Goal: Task Accomplishment & Management: Complete application form

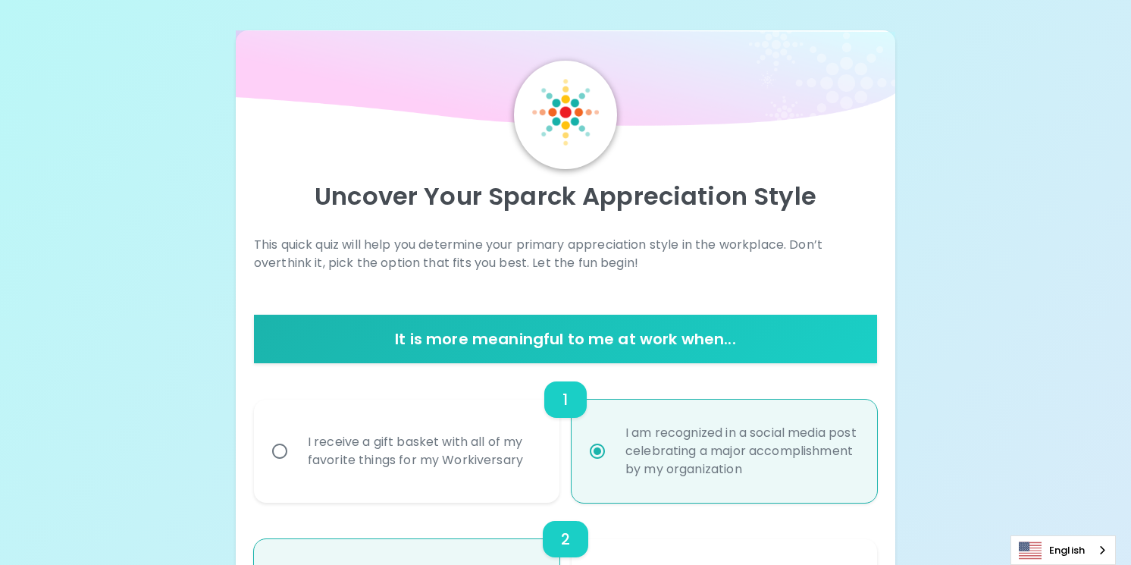
scroll to position [1892, 0]
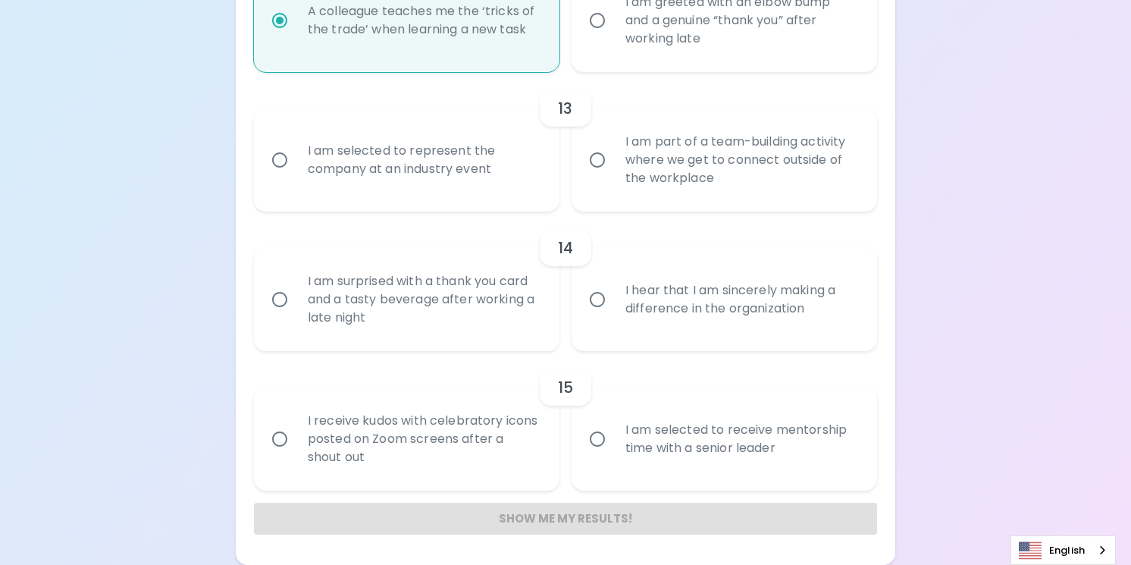
click at [597, 158] on input "I am part of a team-building activity where we get to connect outside of the wo…" at bounding box center [597, 160] width 32 height 32
radio input "false"
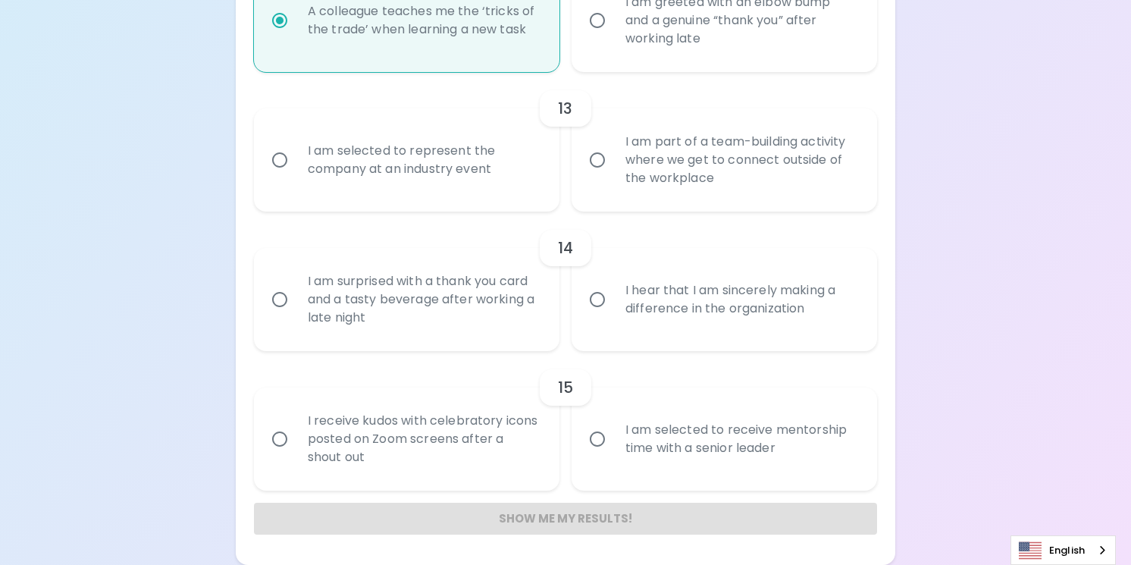
radio input "false"
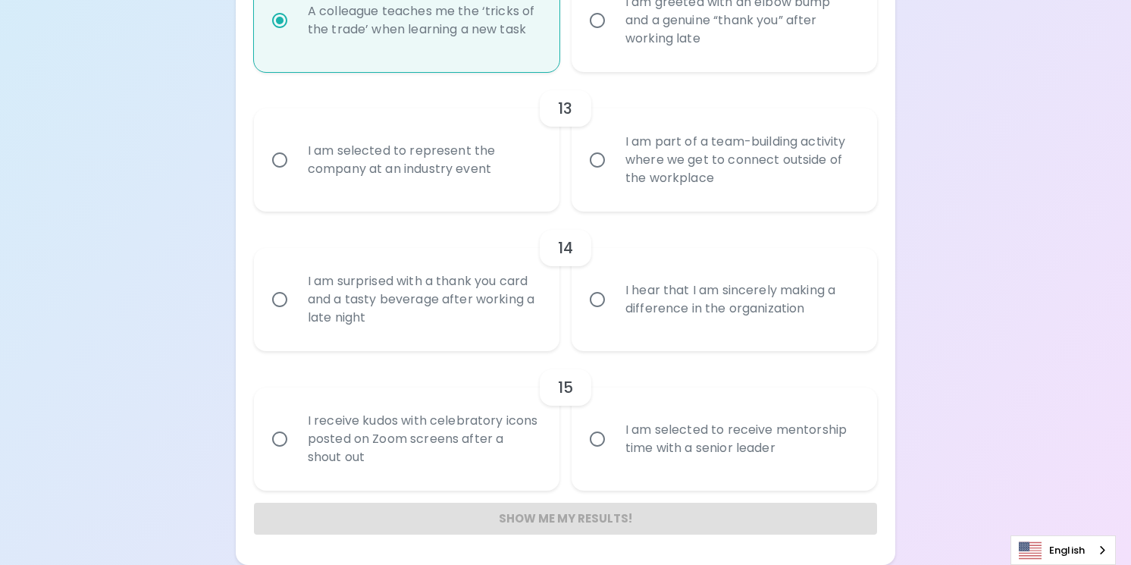
radio input "false"
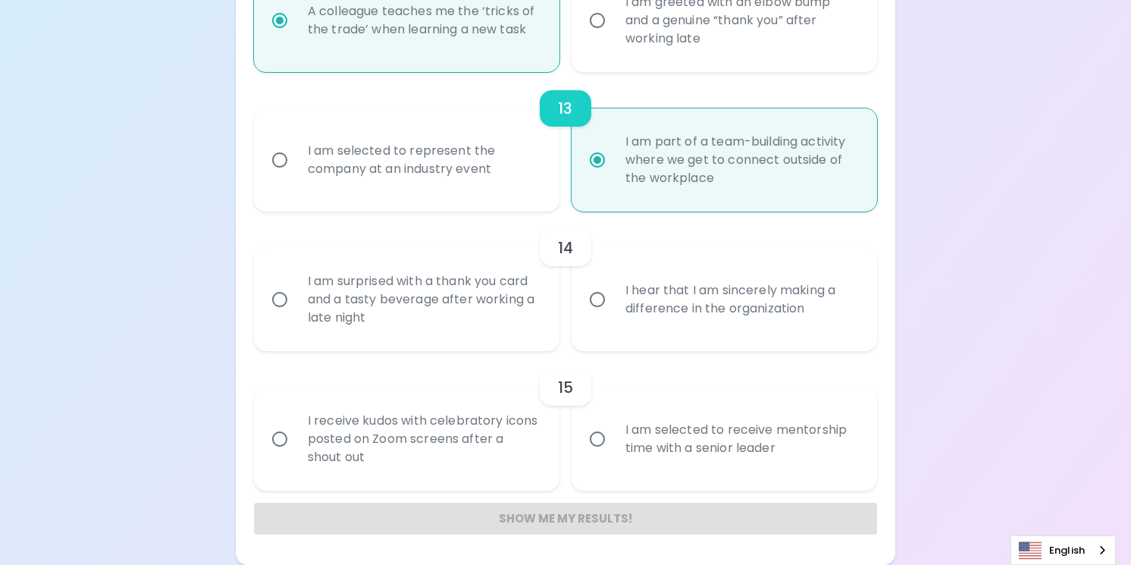
scroll to position [1891, 0]
radio input "true"
click at [594, 296] on input "I hear that I am sincerely making a difference in the organization" at bounding box center [597, 300] width 32 height 32
radio input "false"
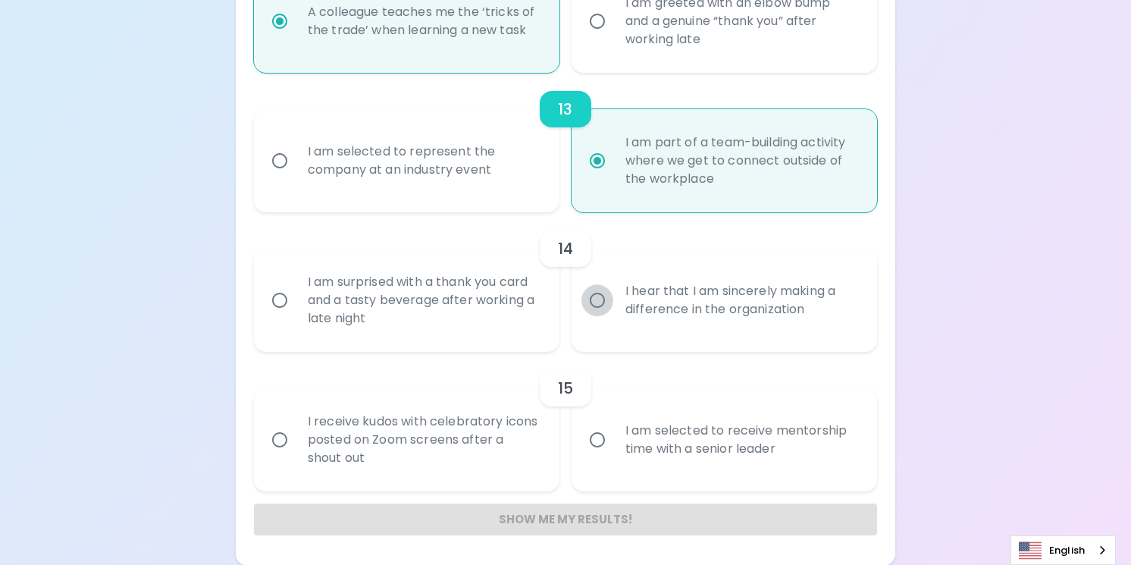
radio input "false"
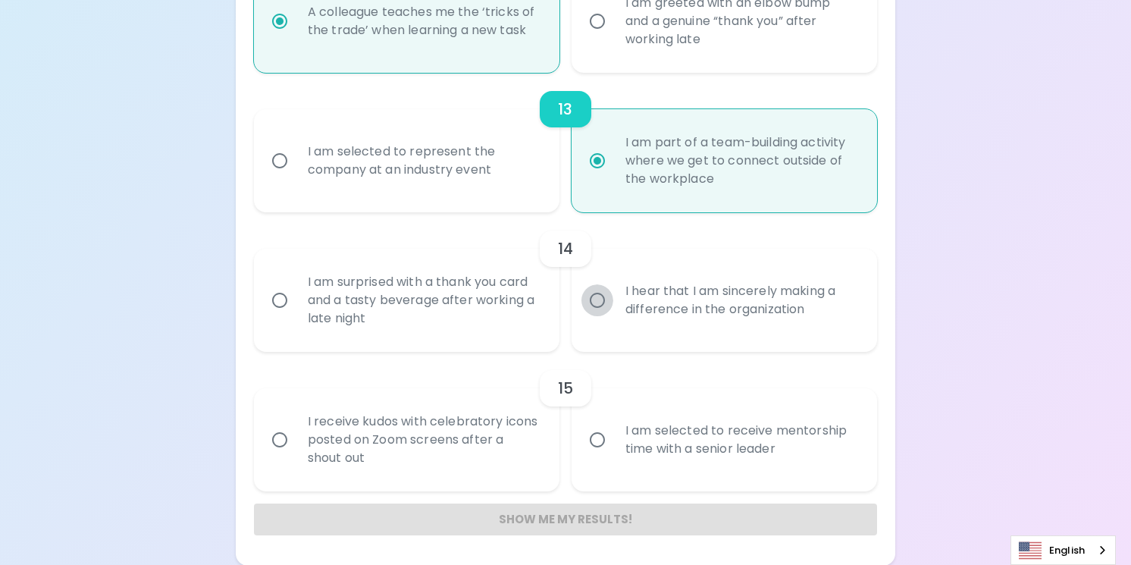
radio input "false"
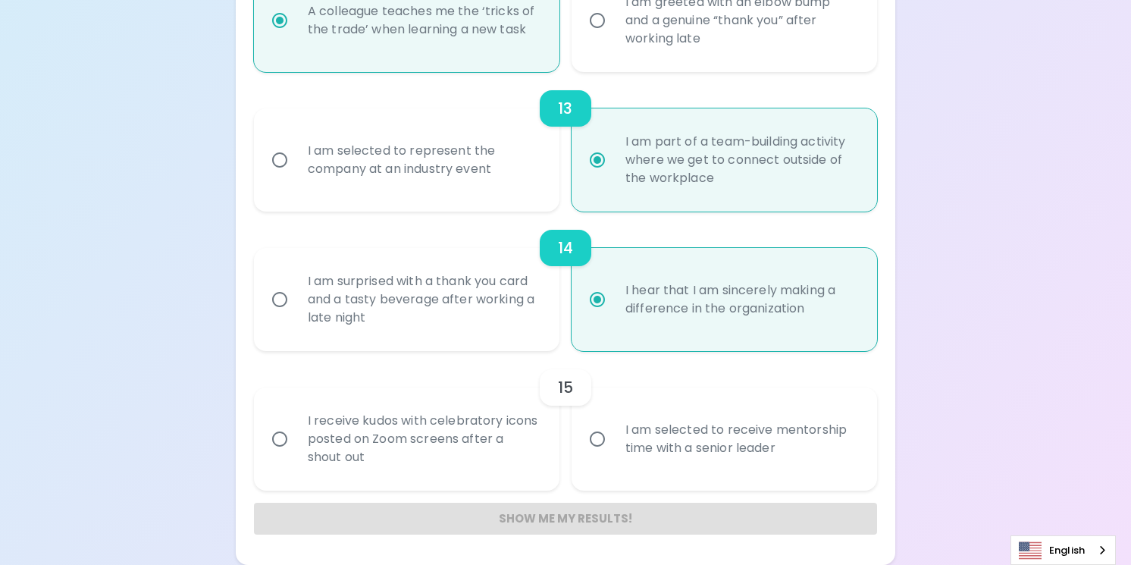
radio input "true"
click at [596, 435] on input "I am selected to receive mentorship time with a senior leader" at bounding box center [597, 439] width 32 height 32
radio input "false"
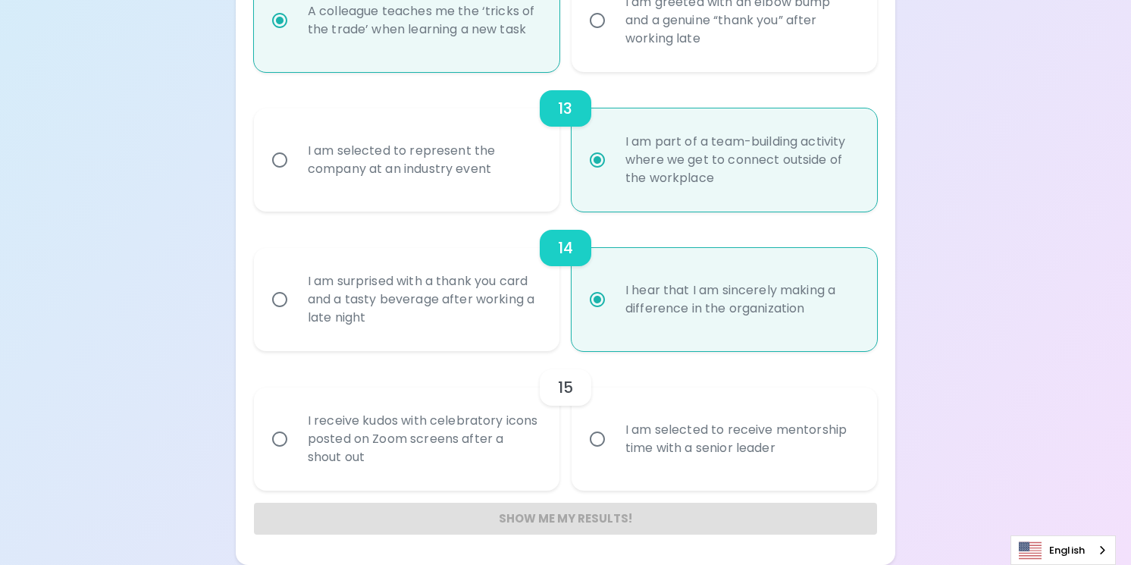
radio input "false"
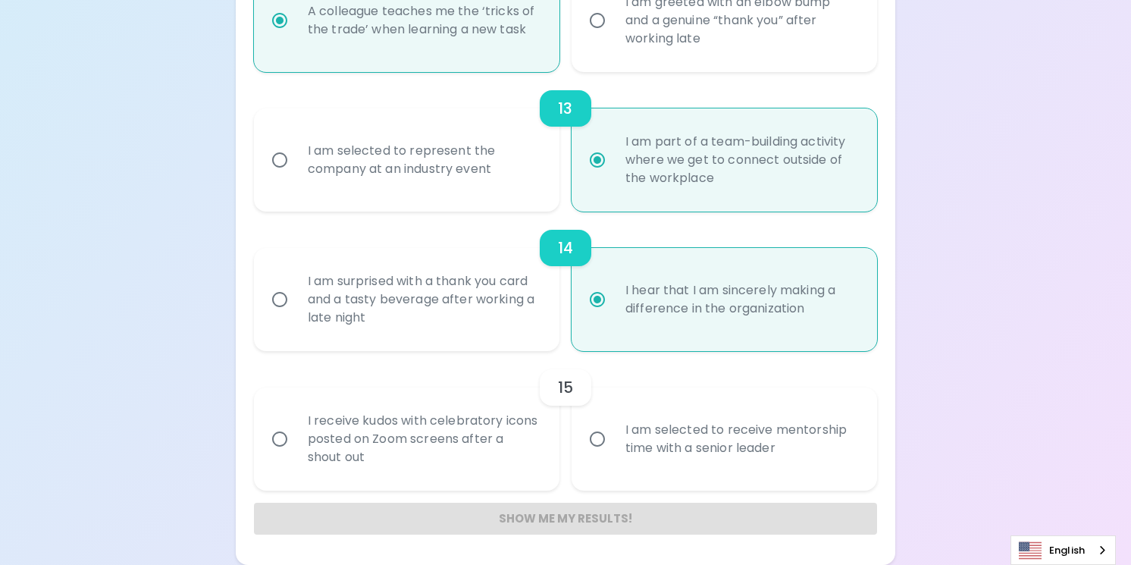
radio input "false"
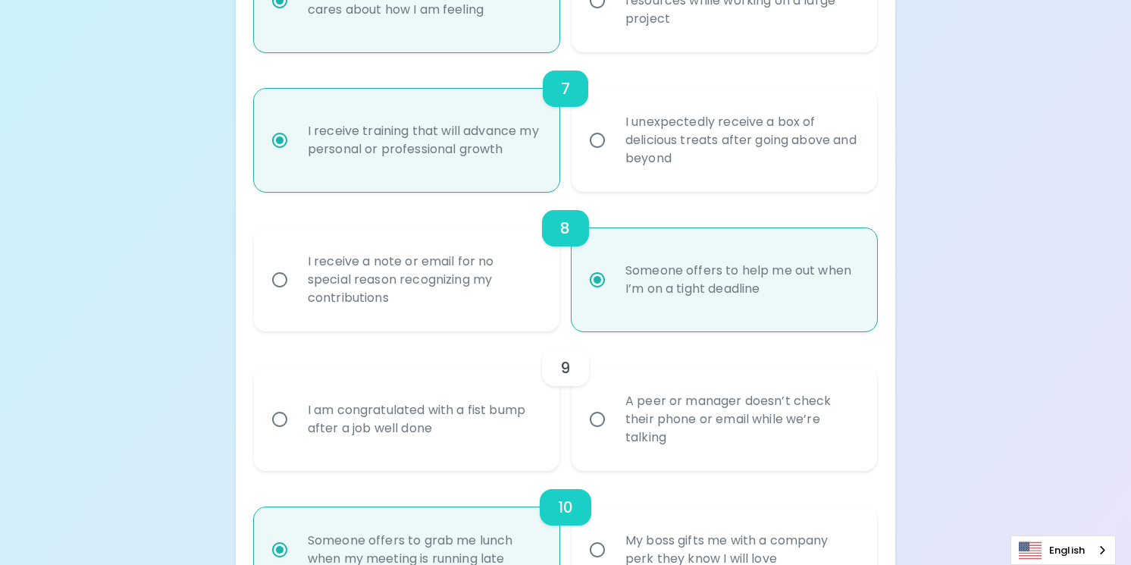
scroll to position [1092, 0]
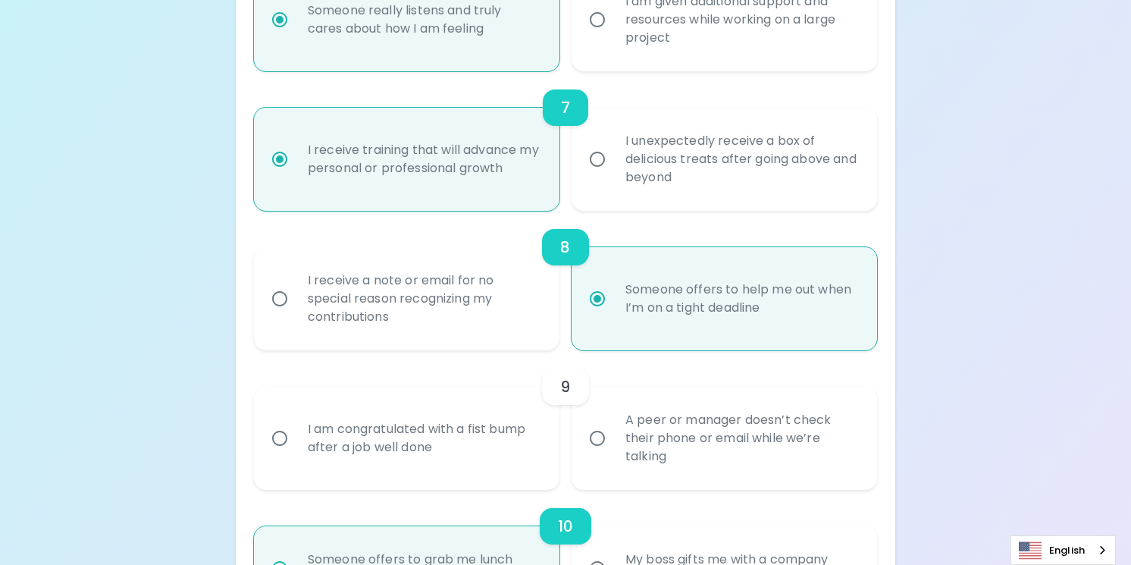
radio input "true"
click at [600, 437] on input "A peer or manager doesn’t check their phone or email while we’re talking" at bounding box center [597, 438] width 32 height 32
radio input "false"
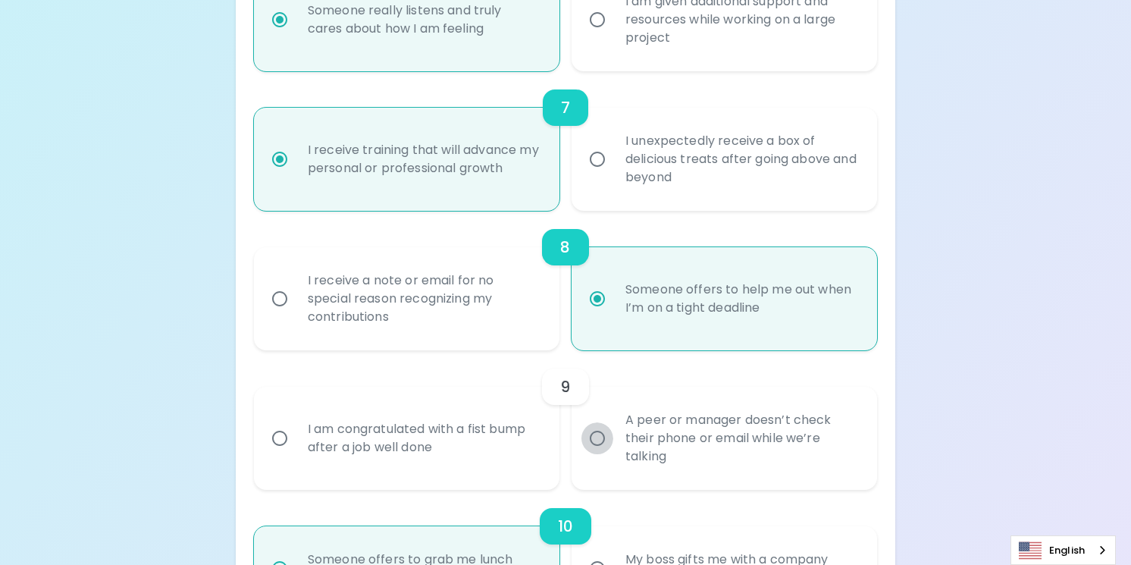
radio input "false"
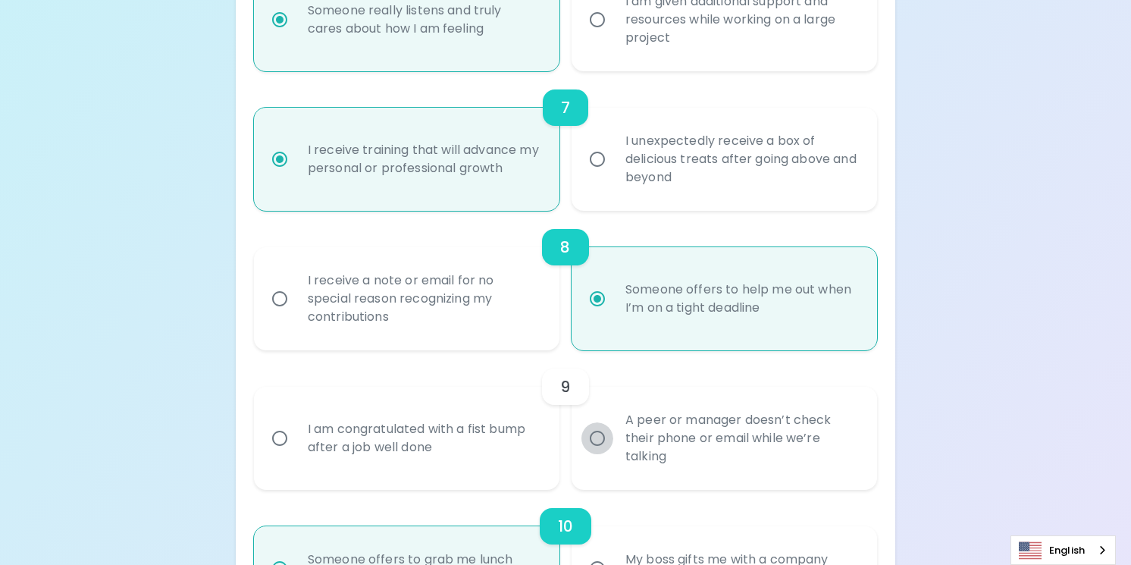
radio input "false"
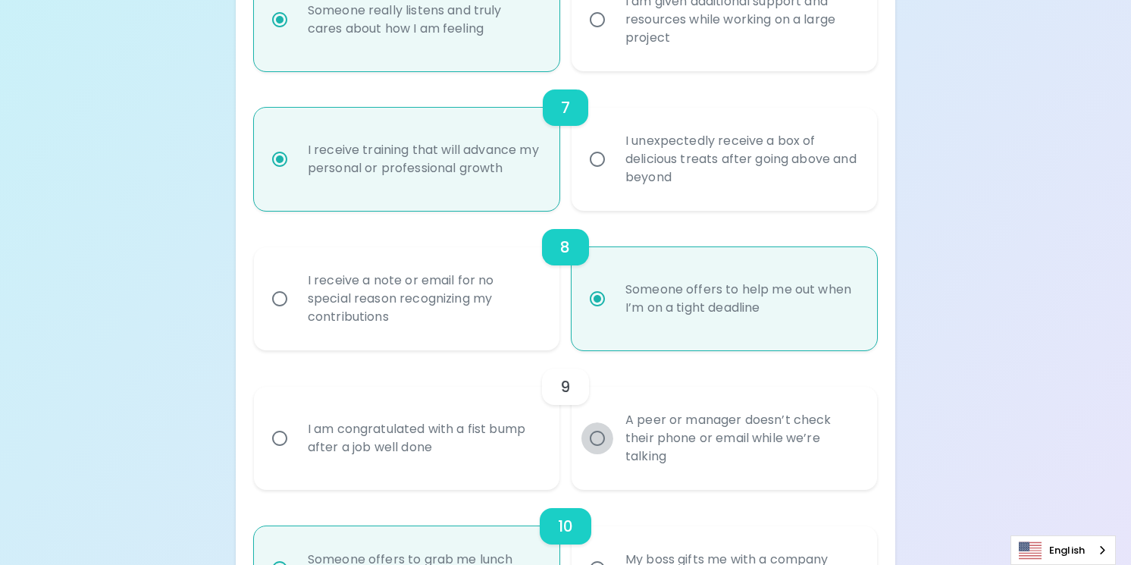
radio input "false"
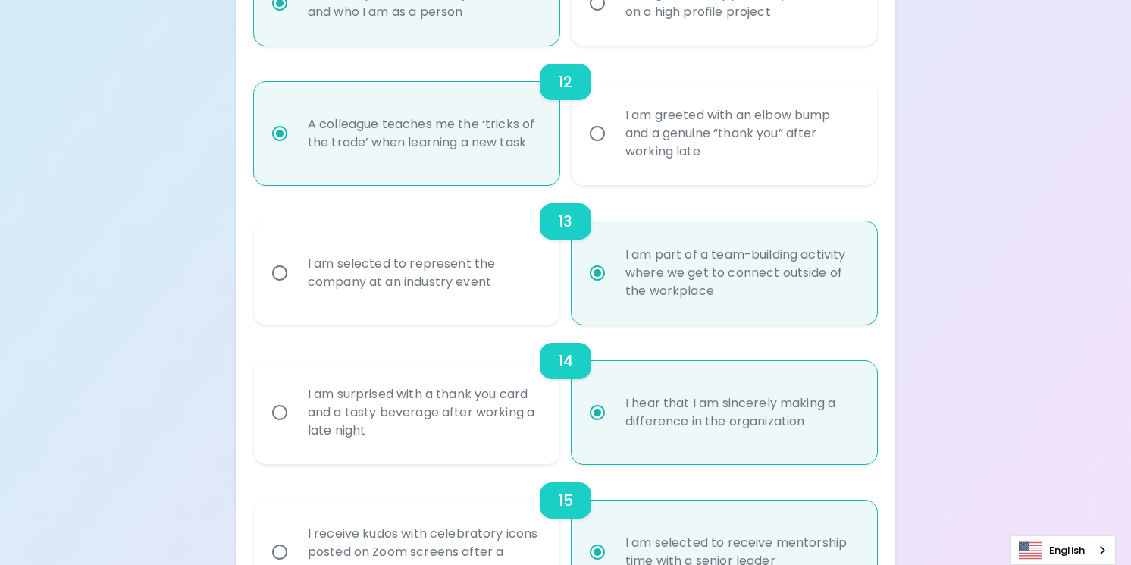
scroll to position [1892, 0]
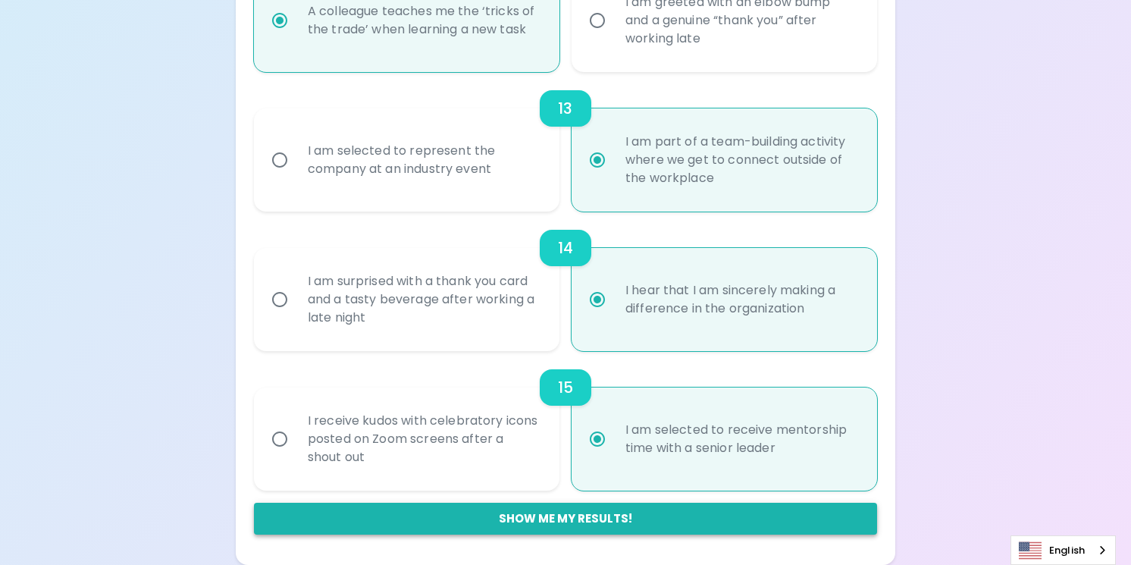
radio input "true"
click at [570, 513] on button "Show me my results!" at bounding box center [565, 519] width 623 height 32
radio input "false"
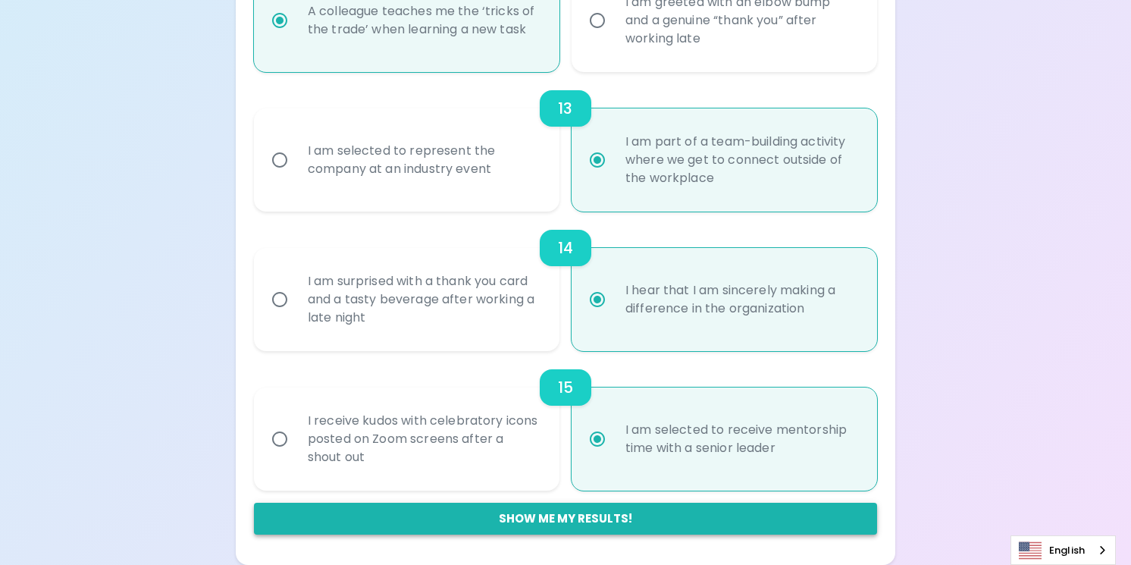
radio input "false"
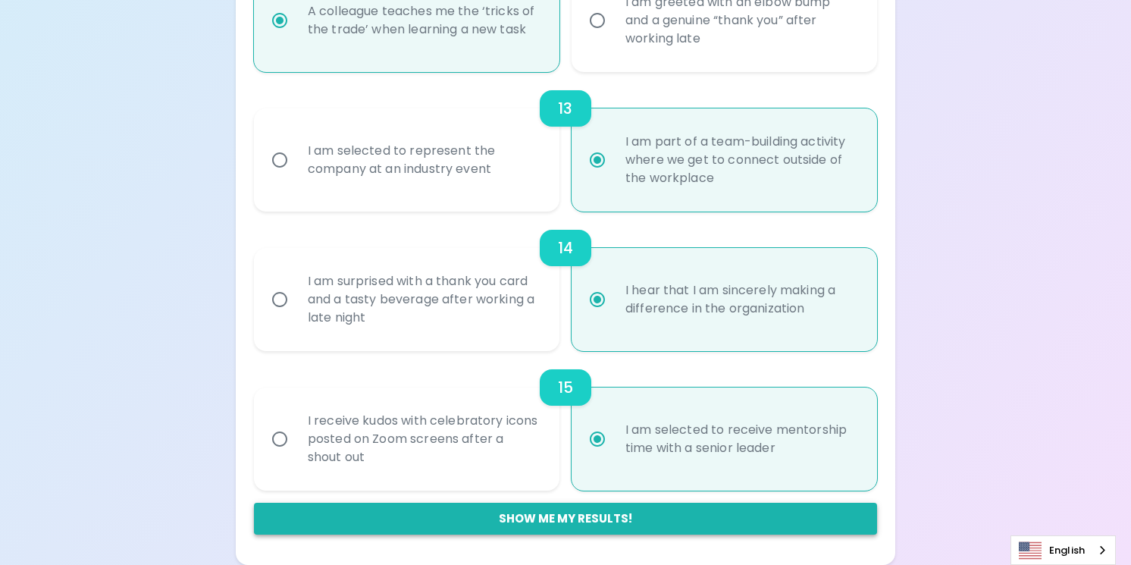
radio input "false"
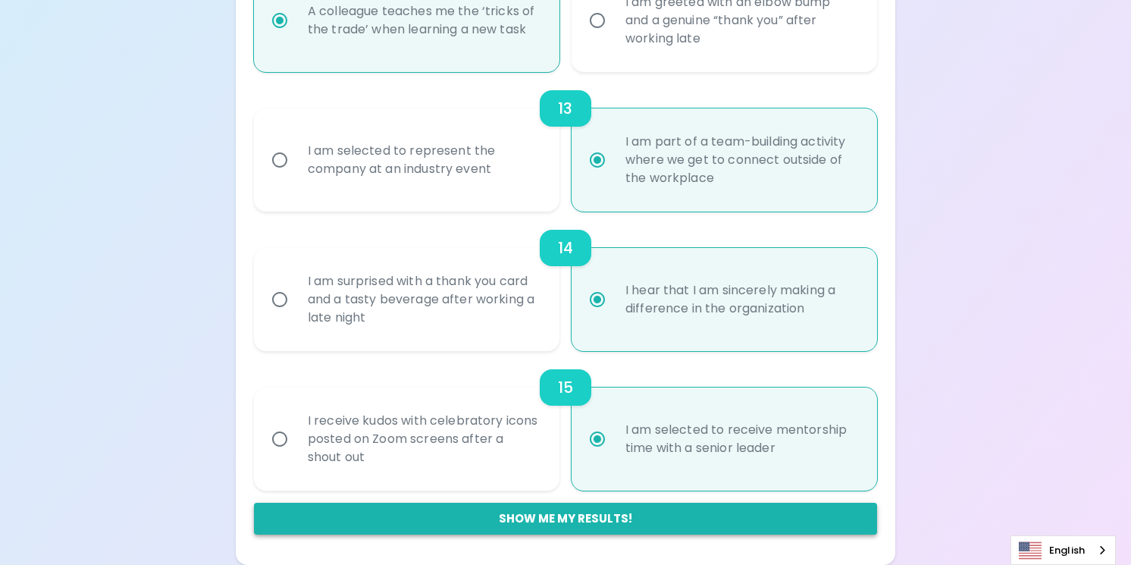
radio input "true"
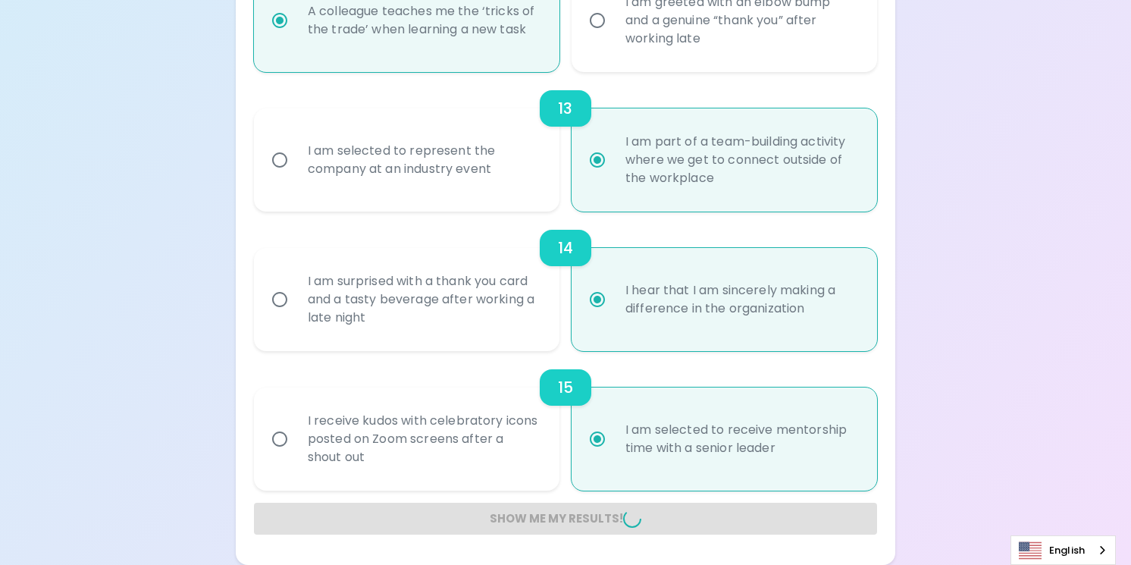
radio input "false"
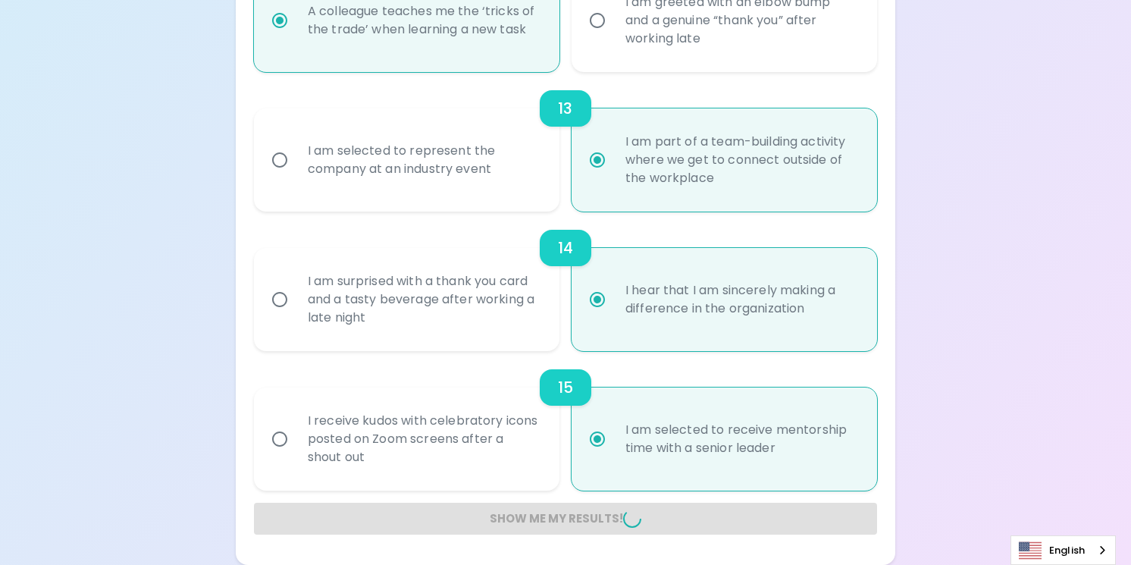
radio input "false"
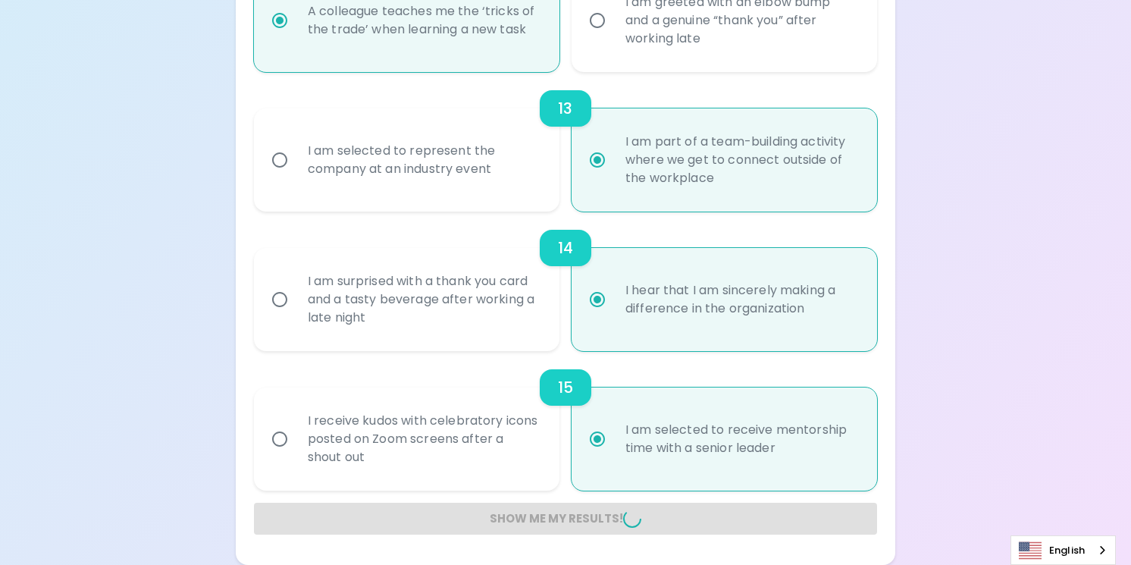
radio input "false"
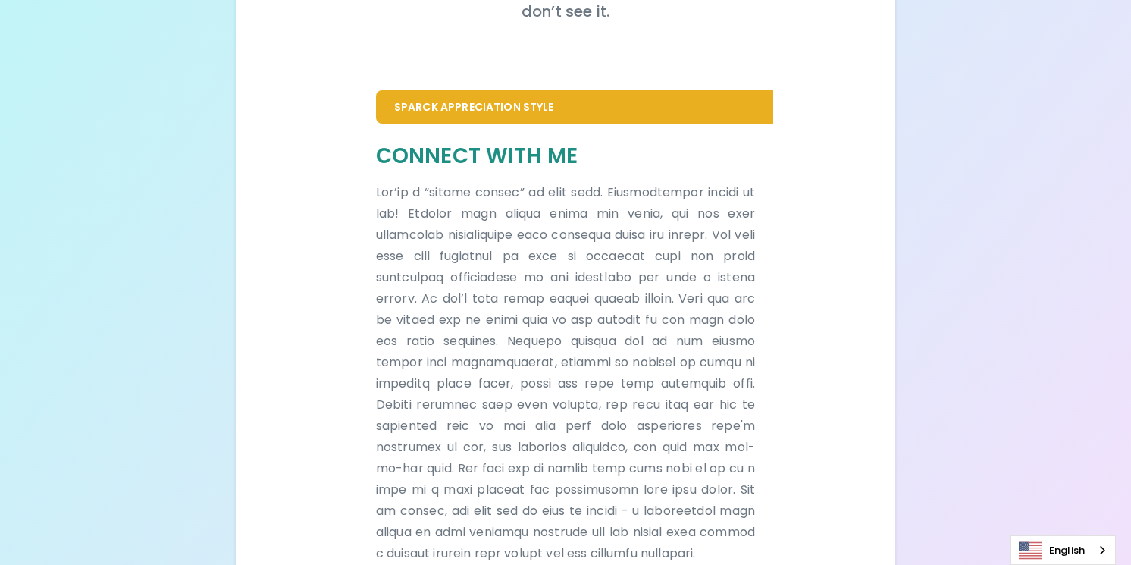
scroll to position [269, 0]
